Goal: Find specific page/section: Find specific page/section

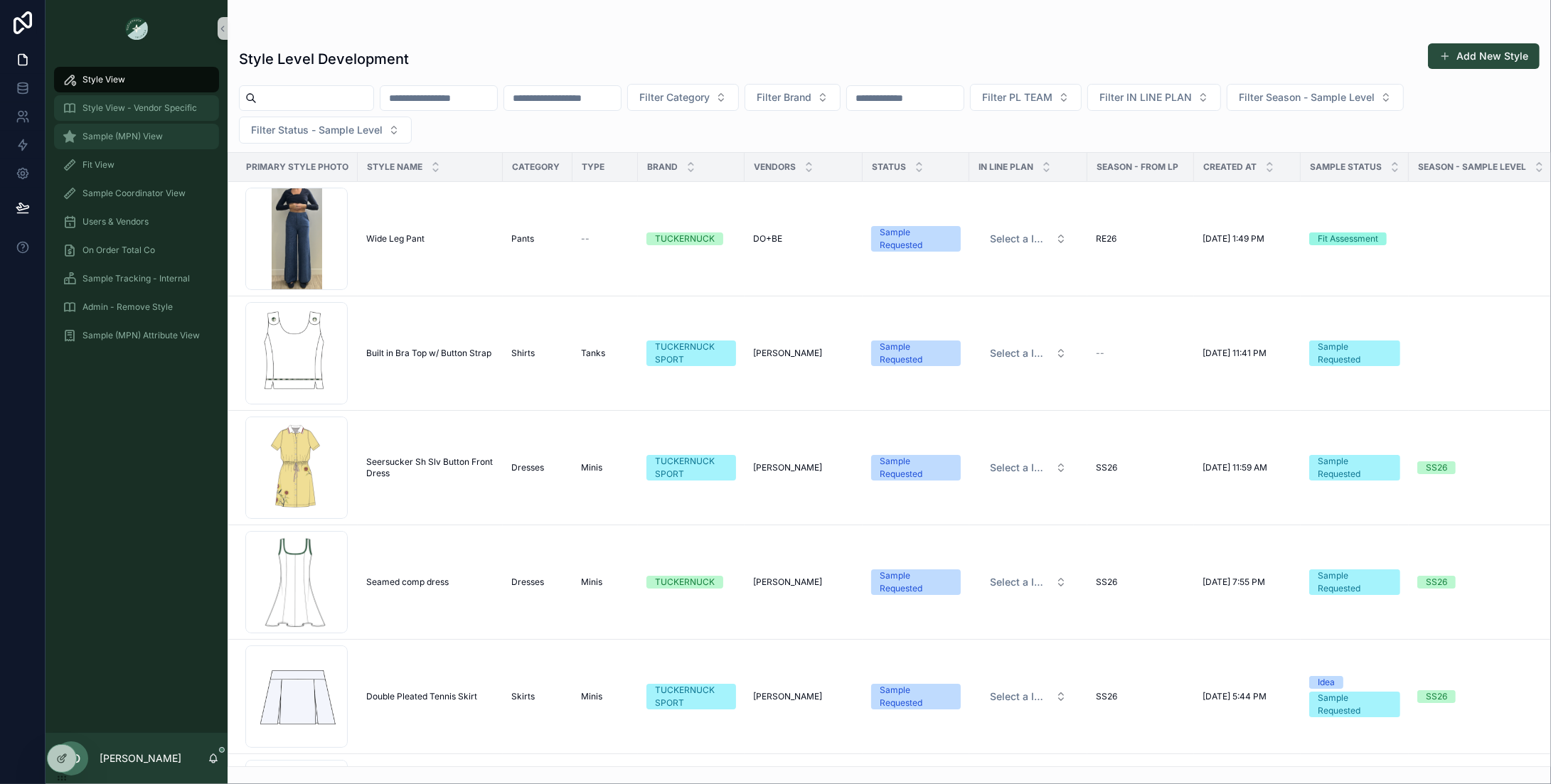
drag, startPoint x: 107, startPoint y: 133, endPoint x: 150, endPoint y: 108, distance: 49.7
click at [107, 133] on span "Sample (MPN) View" at bounding box center [123, 137] width 81 height 12
